Goal: Entertainment & Leisure: Consume media (video, audio)

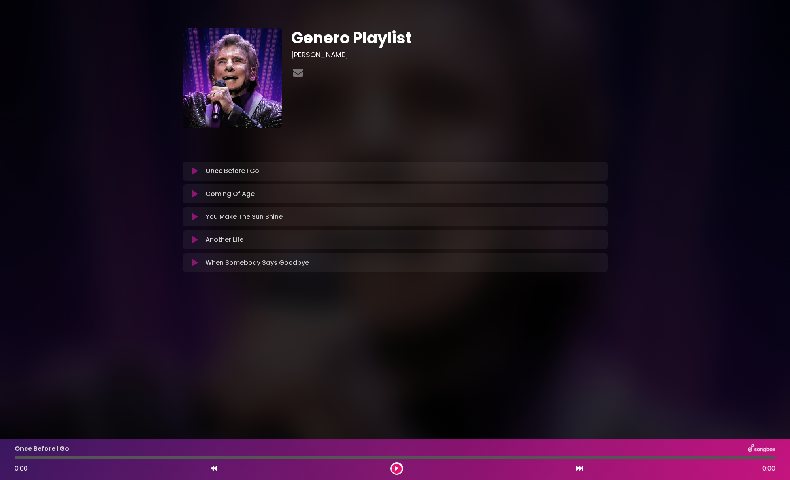
click at [193, 171] on icon at bounding box center [195, 171] width 6 height 8
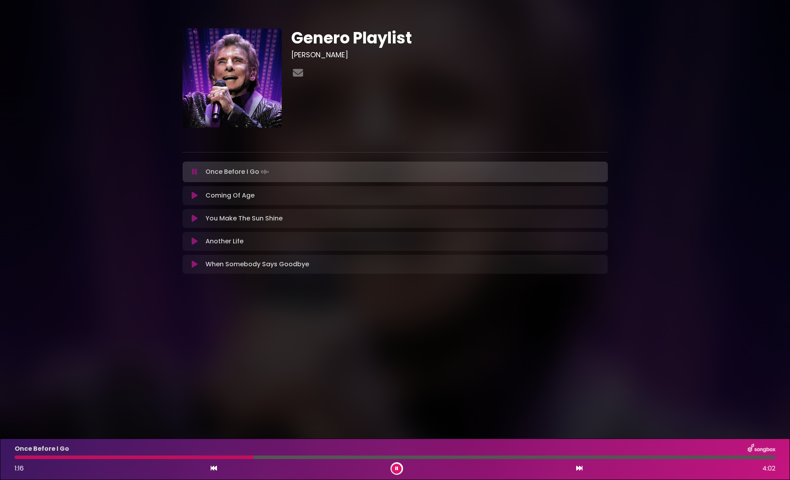
click at [196, 195] on icon at bounding box center [195, 196] width 6 height 8
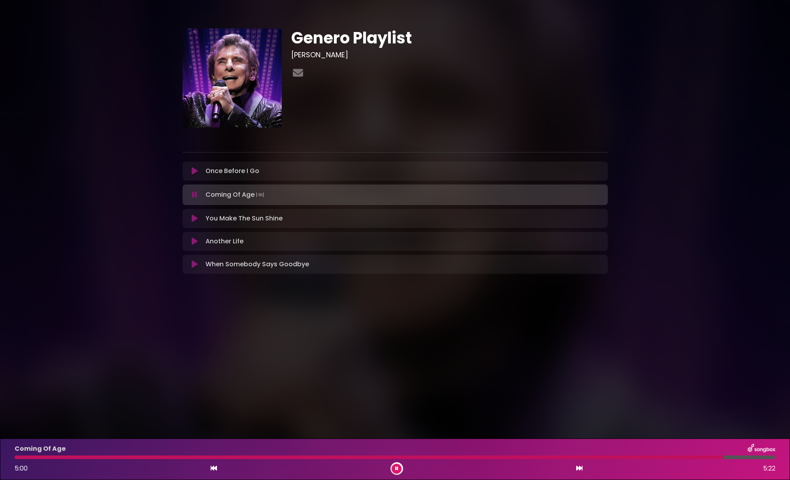
click at [399, 465] on button at bounding box center [396, 469] width 10 height 10
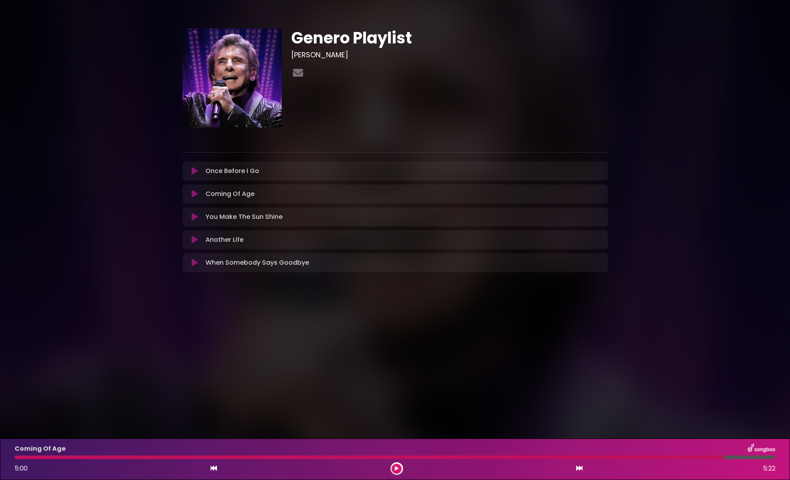
click at [198, 220] on button at bounding box center [194, 217] width 15 height 8
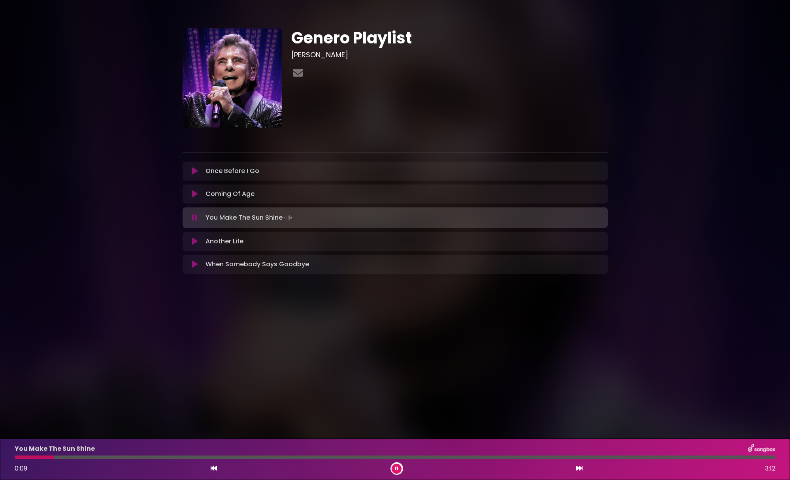
click at [199, 217] on button at bounding box center [194, 218] width 15 height 8
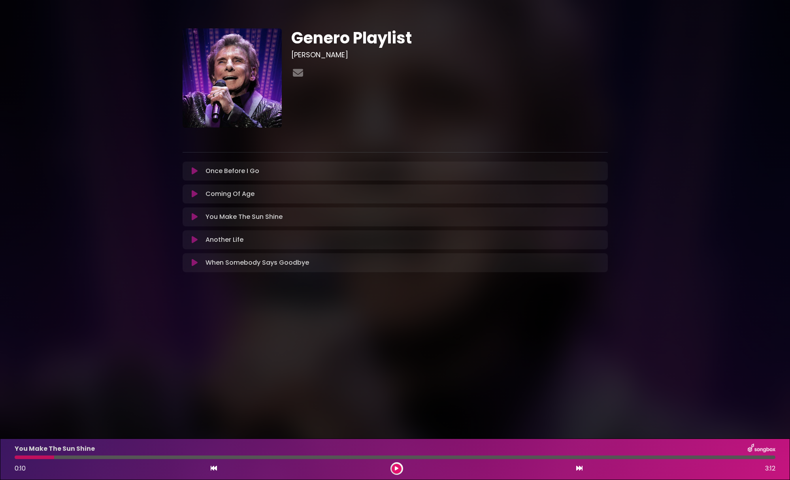
click at [195, 195] on icon at bounding box center [195, 194] width 6 height 8
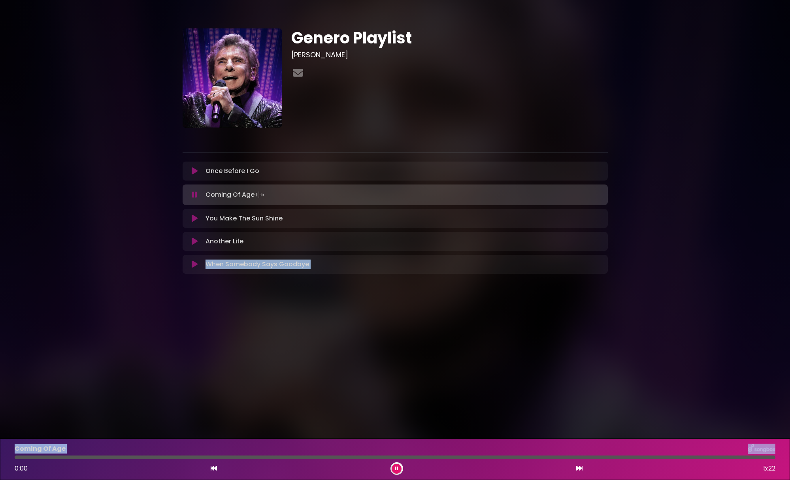
drag, startPoint x: 34, startPoint y: 456, endPoint x: -9, endPoint y: 453, distance: 43.1
click at [0, 453] on html "× Genero Playlist [PERSON_NAME] ×" at bounding box center [395, 240] width 790 height 480
click at [401, 467] on div at bounding box center [396, 468] width 13 height 13
click at [400, 471] on button at bounding box center [396, 469] width 10 height 10
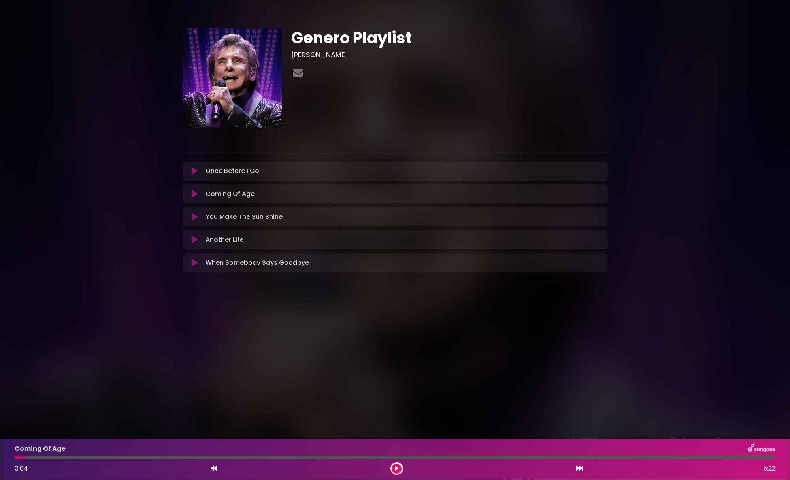
drag, startPoint x: 24, startPoint y: 457, endPoint x: 11, endPoint y: 459, distance: 12.7
click at [11, 459] on div "Coming Of Age 0:04 5:22" at bounding box center [395, 459] width 770 height 31
click at [15, 457] on div at bounding box center [20, 457] width 10 height 4
click at [16, 457] on div at bounding box center [20, 457] width 10 height 4
drag, startPoint x: 26, startPoint y: 459, endPoint x: 3, endPoint y: 458, distance: 23.3
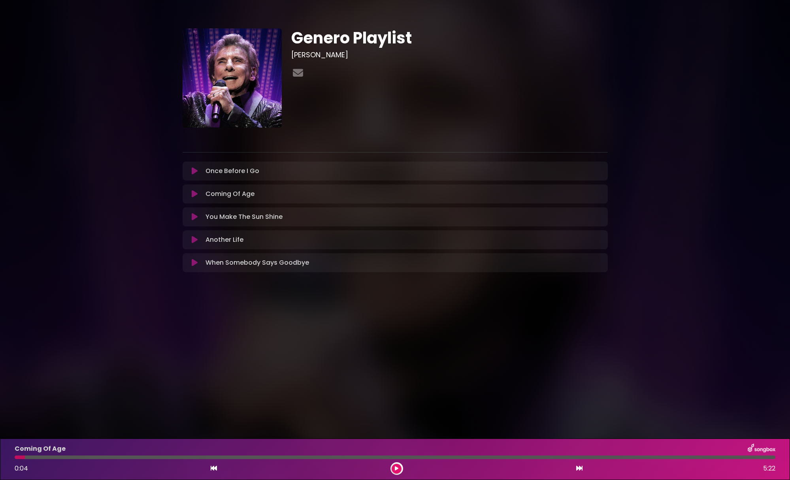
click at [3, 458] on div "Coming Of Age 0:04 5:22" at bounding box center [395, 458] width 790 height 41
click at [193, 192] on icon at bounding box center [195, 194] width 6 height 8
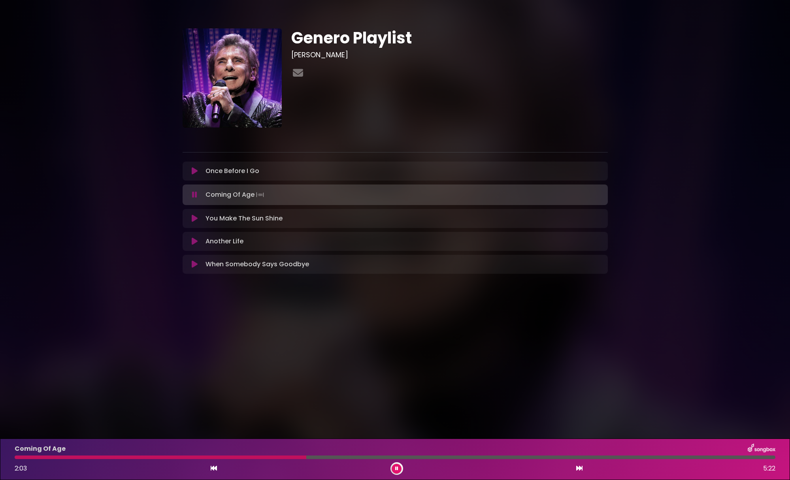
click at [193, 192] on icon at bounding box center [194, 195] width 5 height 8
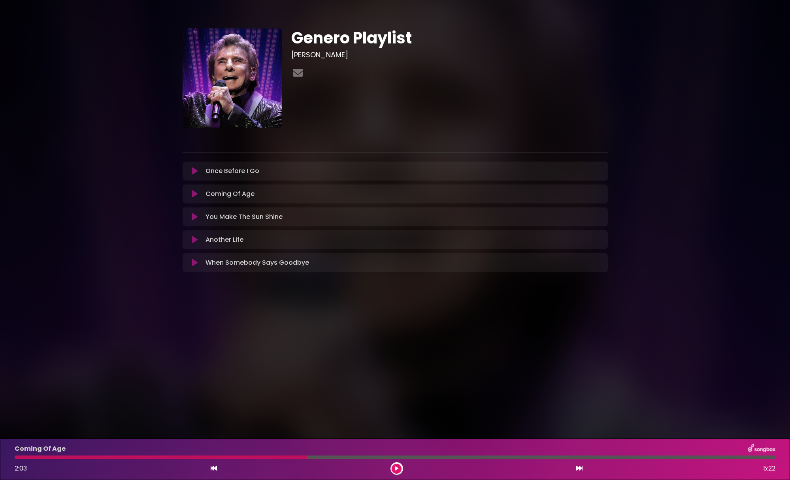
click at [191, 218] on button at bounding box center [194, 217] width 15 height 8
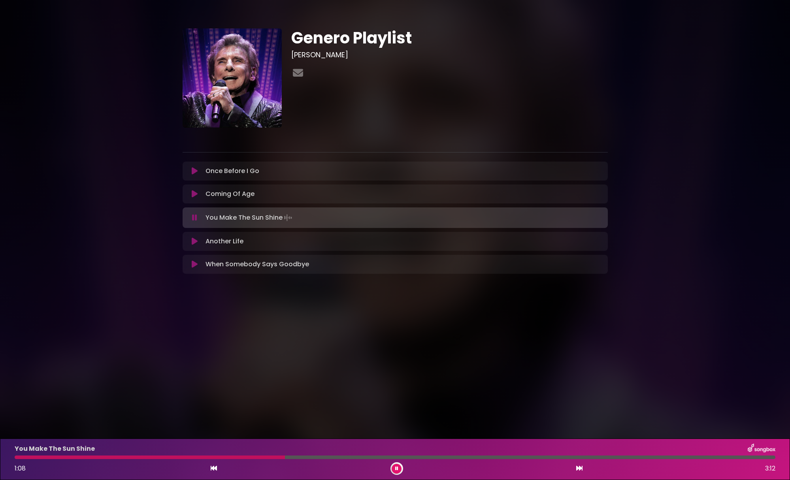
click at [395, 472] on button at bounding box center [396, 469] width 10 height 10
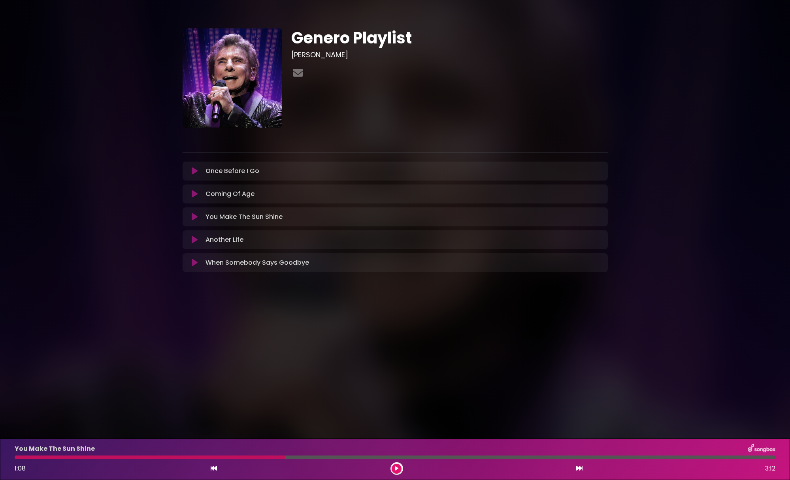
drag, startPoint x: 40, startPoint y: 458, endPoint x: 3, endPoint y: 457, distance: 37.2
click at [3, 457] on div "You Make The Sun Shine 1:08 3:12" at bounding box center [395, 458] width 790 height 41
click at [199, 216] on button at bounding box center [194, 217] width 15 height 8
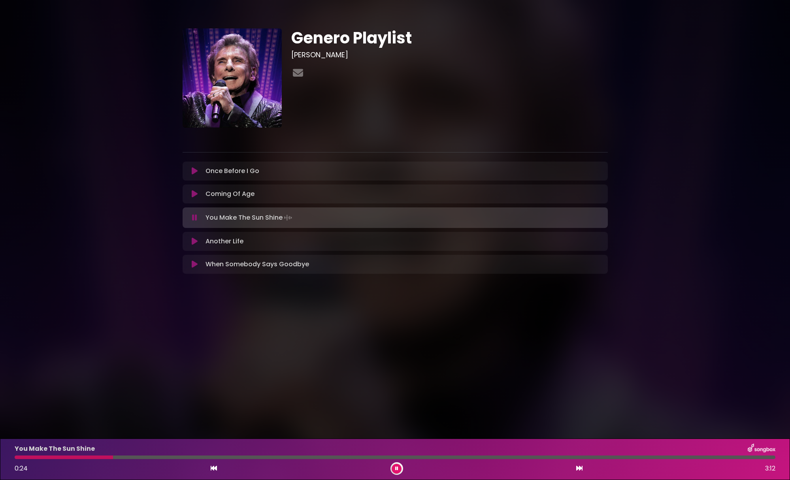
click at [193, 219] on icon at bounding box center [194, 218] width 5 height 8
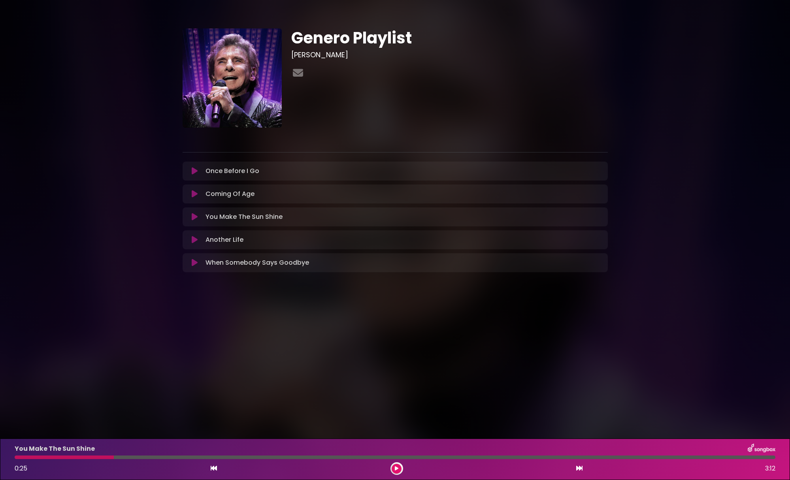
click at [192, 239] on icon at bounding box center [195, 240] width 6 height 8
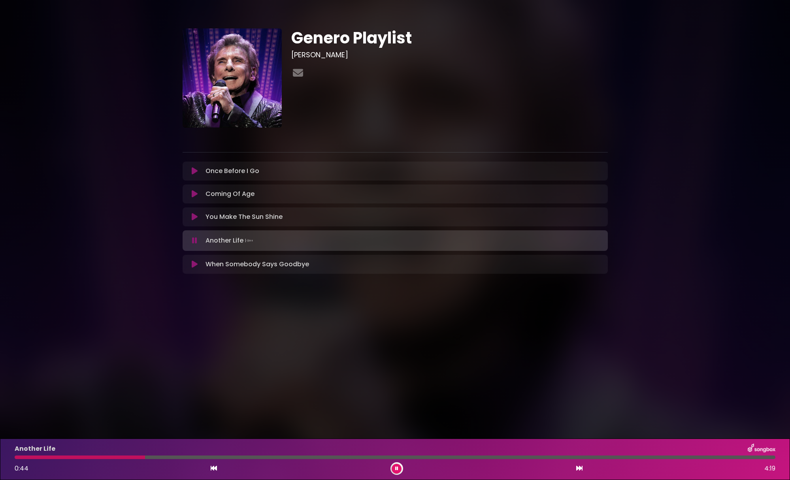
click at [201, 457] on div at bounding box center [395, 457] width 760 height 4
click at [193, 239] on icon at bounding box center [194, 241] width 5 height 8
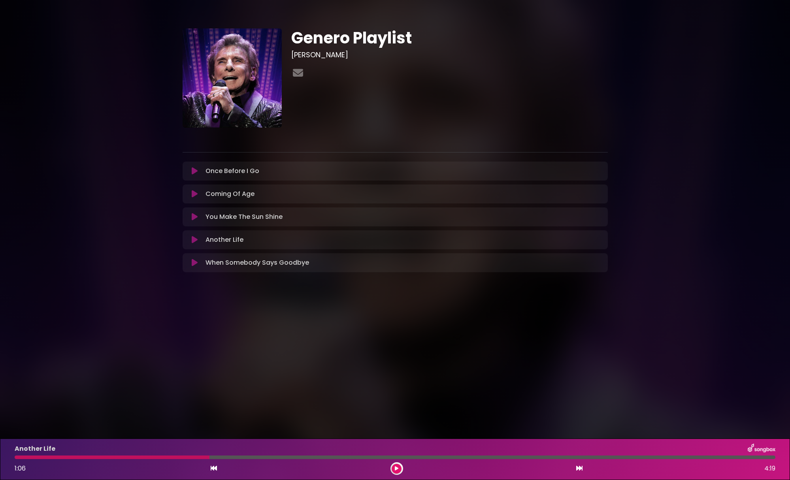
click at [198, 241] on button at bounding box center [194, 240] width 15 height 8
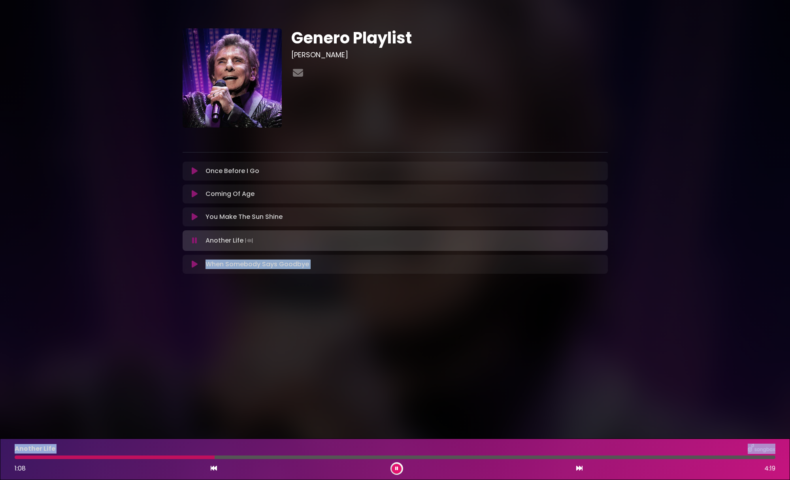
drag, startPoint x: 191, startPoint y: 458, endPoint x: -9, endPoint y: 453, distance: 200.7
click at [0, 453] on html "× Genero Playlist [PERSON_NAME] ×" at bounding box center [395, 240] width 790 height 480
click at [192, 243] on icon at bounding box center [194, 241] width 5 height 8
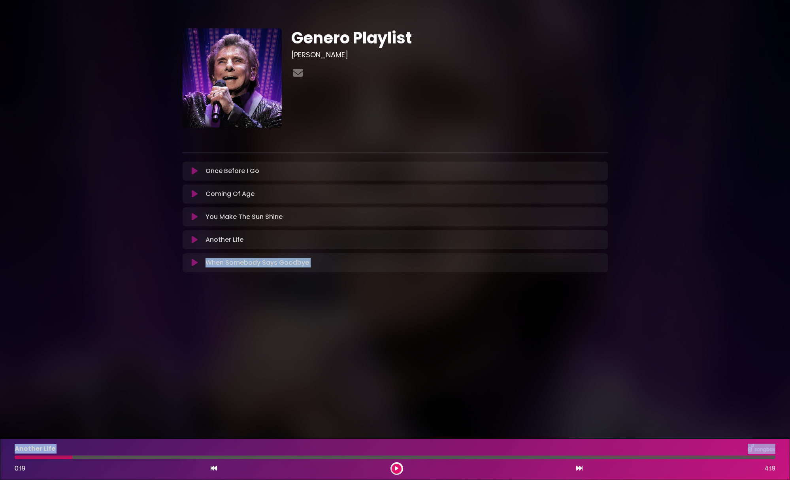
click at [196, 259] on icon at bounding box center [195, 263] width 6 height 8
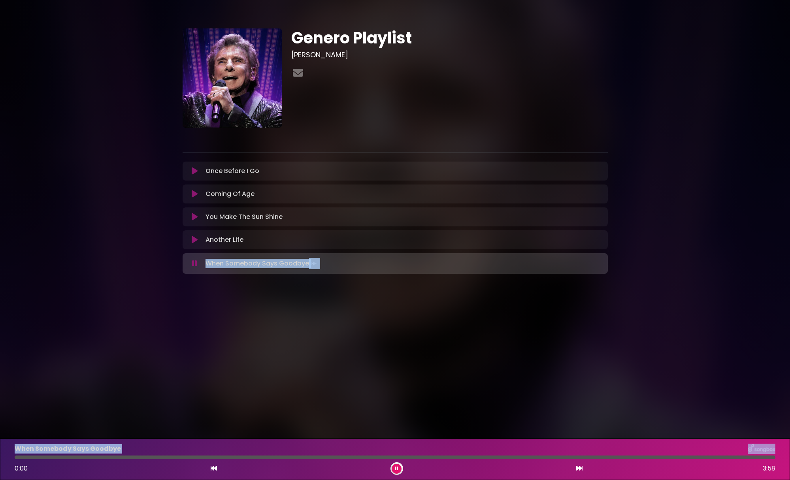
click at [294, 342] on body "× Genero Playlist [PERSON_NAME]" at bounding box center [395, 240] width 790 height 480
click at [194, 263] on icon at bounding box center [195, 263] width 6 height 8
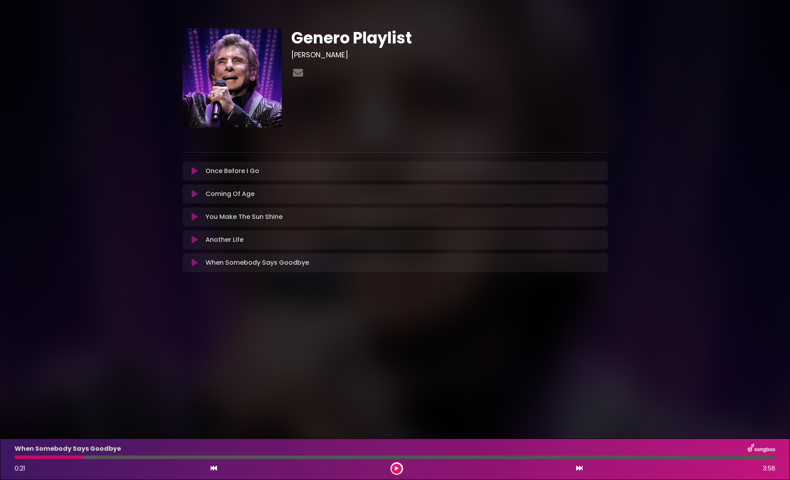
click at [190, 169] on button at bounding box center [194, 171] width 15 height 8
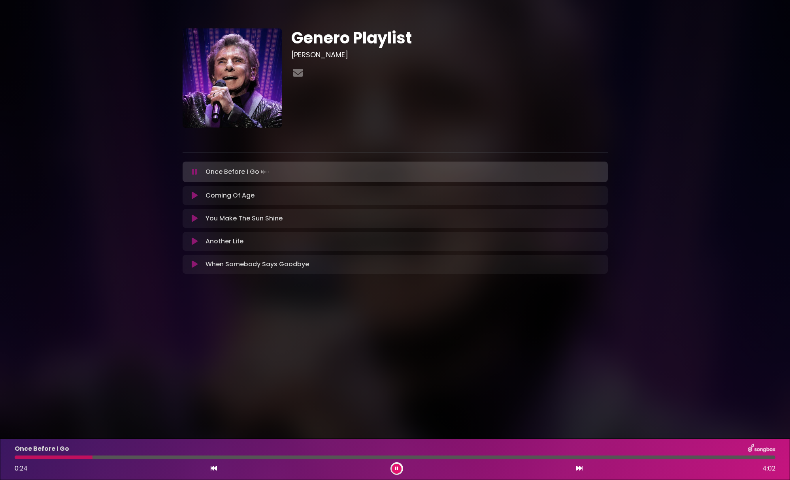
click at [193, 172] on icon at bounding box center [194, 172] width 5 height 8
